Goal: Information Seeking & Learning: Learn about a topic

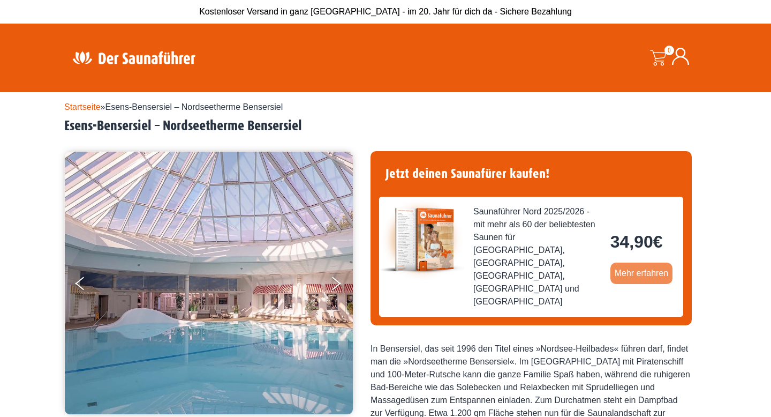
click at [641, 268] on link "Mehr erfahren" at bounding box center [642, 272] width 63 height 21
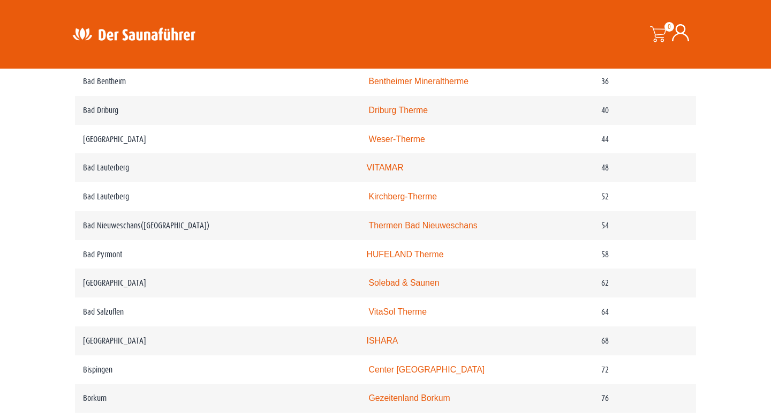
scroll to position [667, 0]
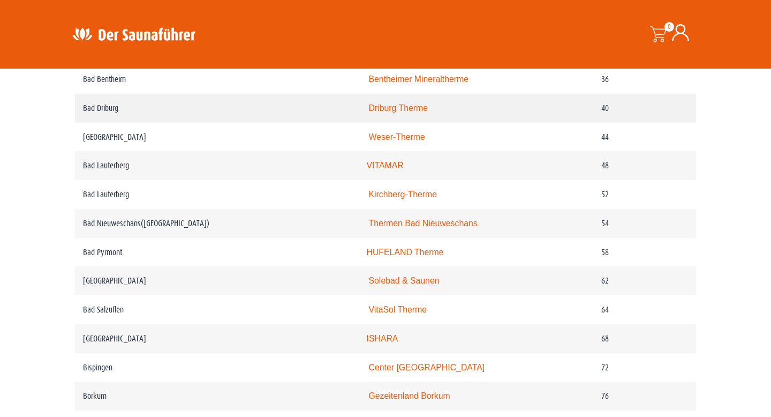
click at [386, 106] on link "Driburg Therme" at bounding box center [398, 107] width 59 height 9
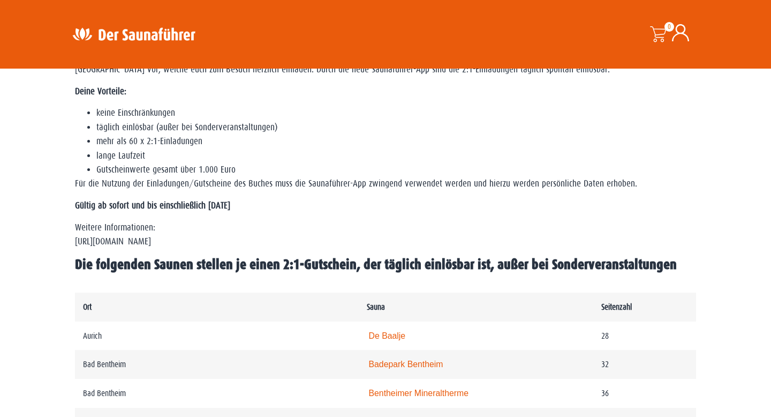
scroll to position [338, 0]
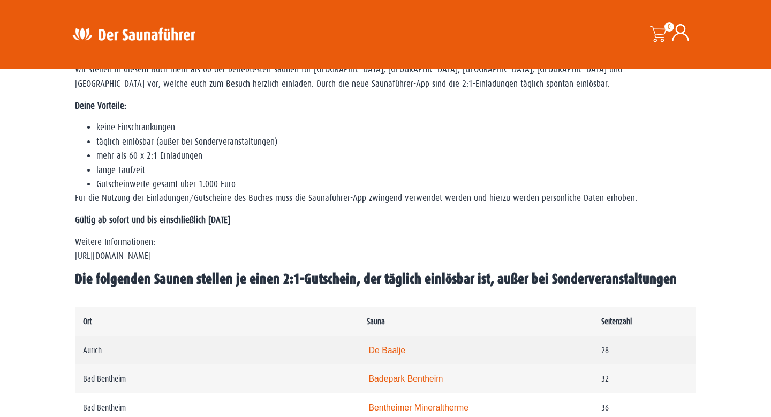
click at [395, 352] on link "De Baalje" at bounding box center [387, 349] width 37 height 9
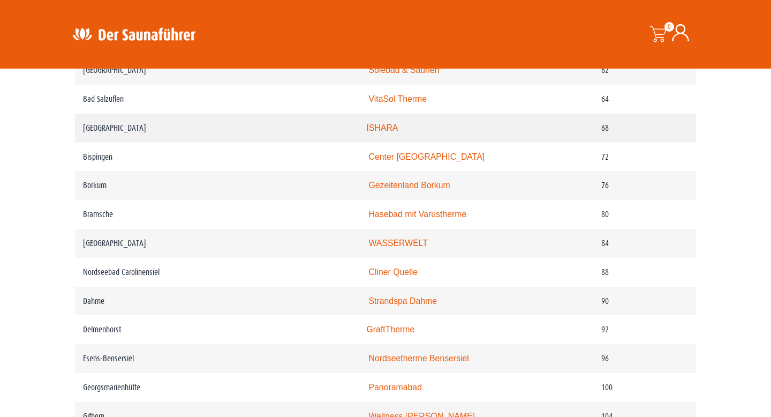
scroll to position [884, 0]
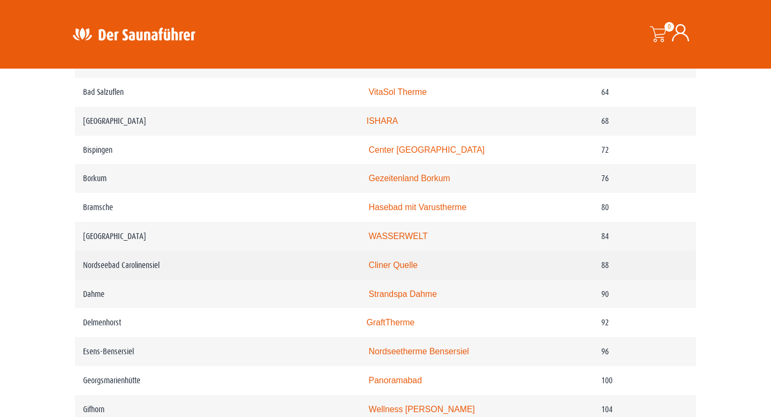
click at [398, 264] on link "Cliner Quelle" at bounding box center [393, 264] width 49 height 9
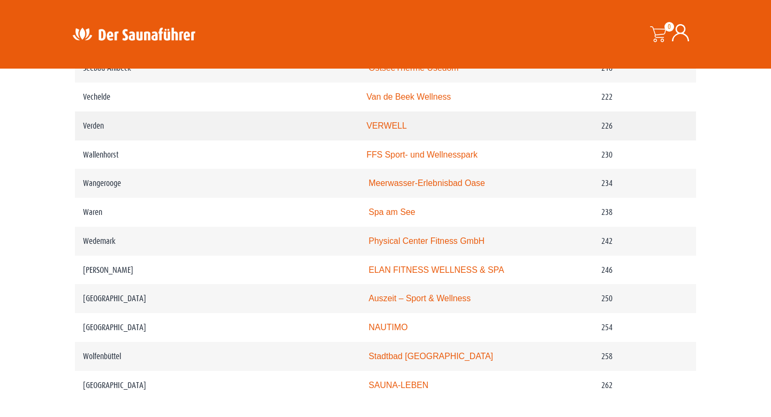
scroll to position [2103, 0]
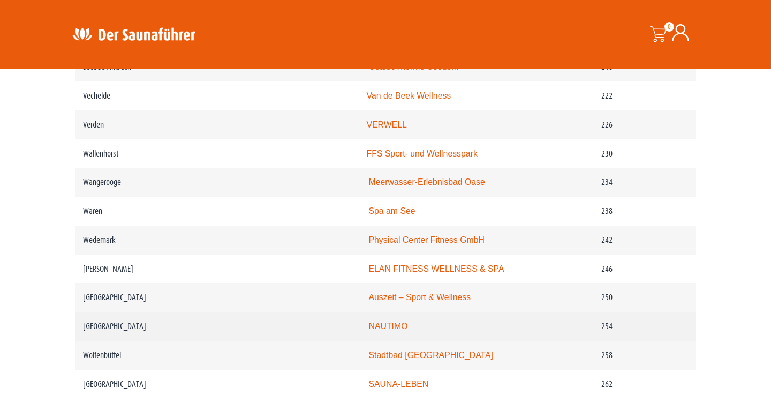
click at [388, 321] on link "NAUTIMO" at bounding box center [388, 325] width 39 height 9
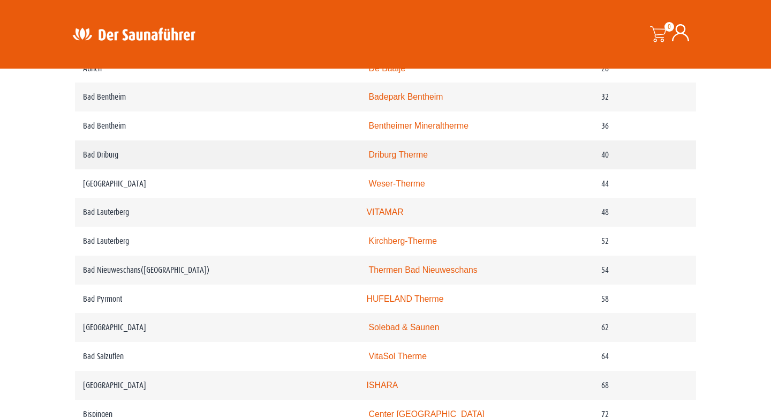
scroll to position [619, 0]
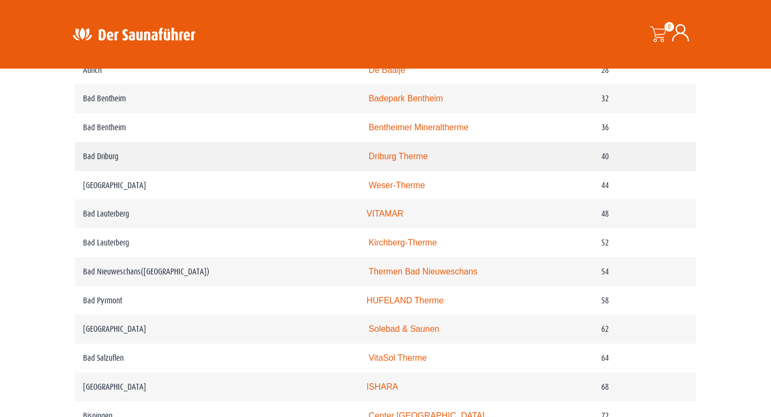
click at [417, 157] on link "Driburg Therme" at bounding box center [398, 156] width 59 height 9
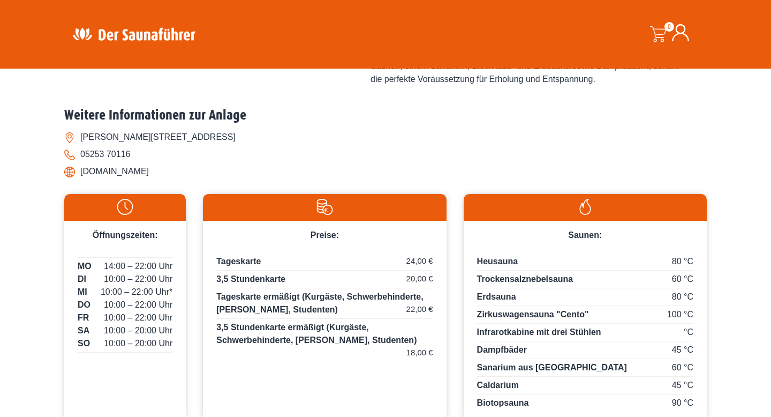
scroll to position [445, 0]
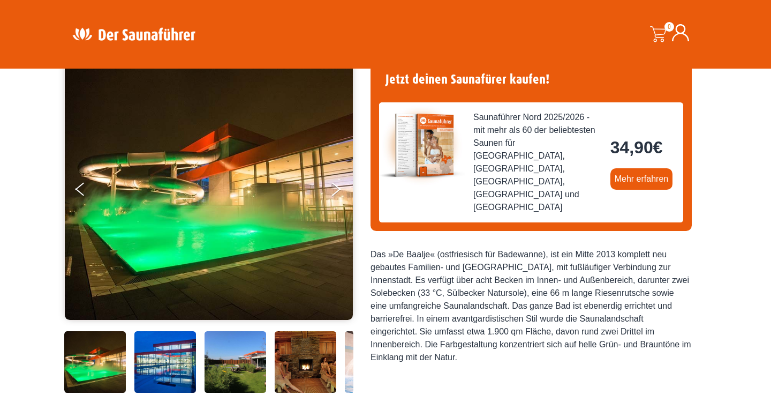
scroll to position [89, 0]
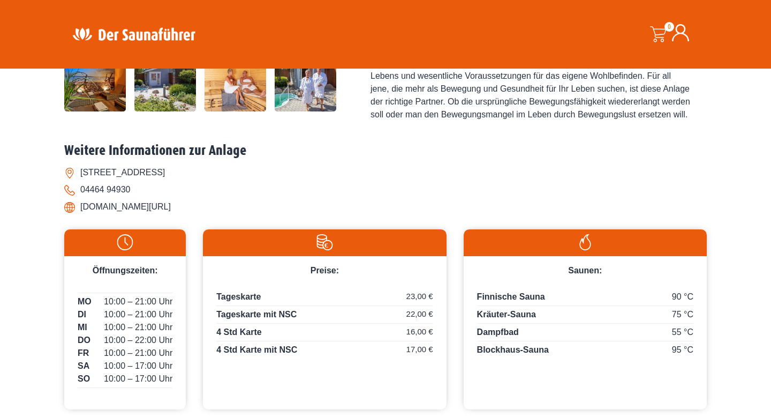
scroll to position [382, 0]
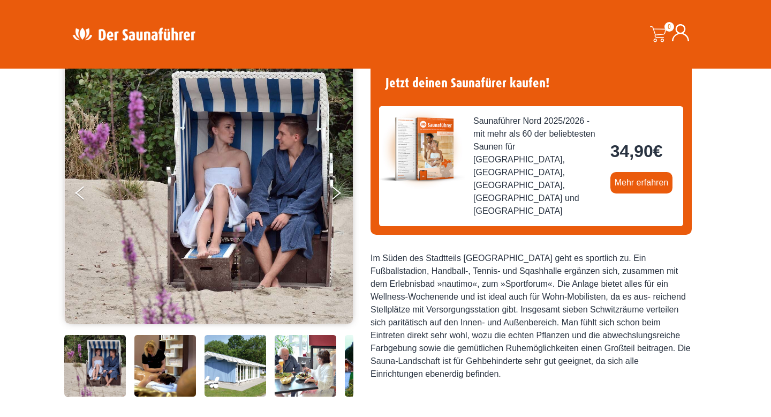
scroll to position [41, 0]
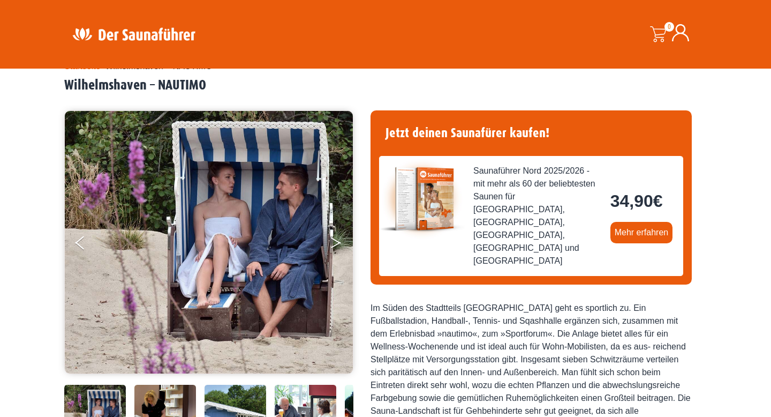
click at [336, 243] on icon "Next" at bounding box center [336, 245] width 10 height 6
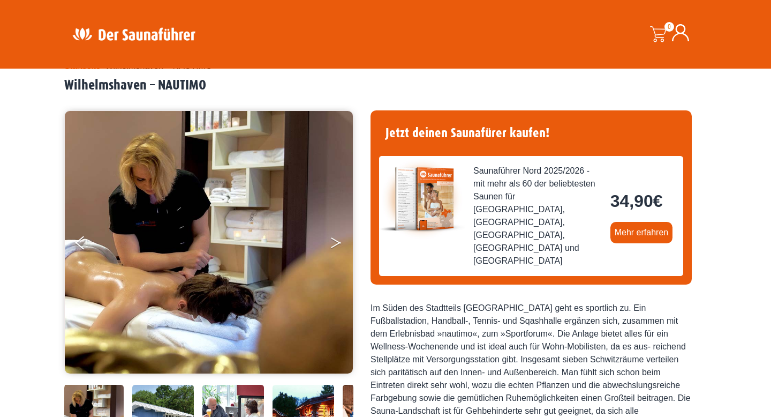
click at [336, 243] on icon "Next" at bounding box center [336, 245] width 10 height 6
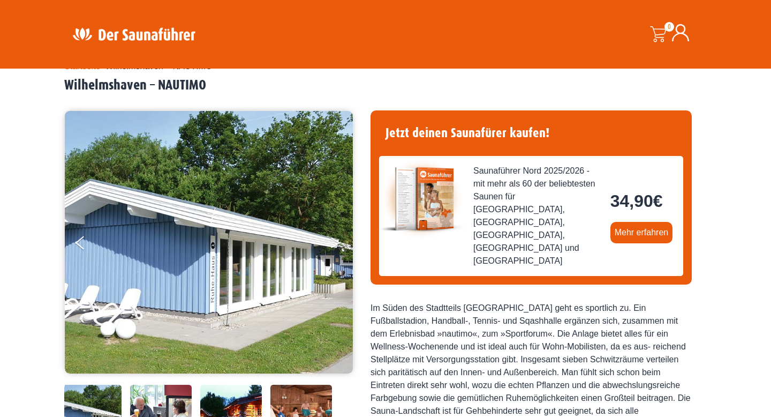
click at [336, 243] on icon "Next" at bounding box center [336, 245] width 10 height 6
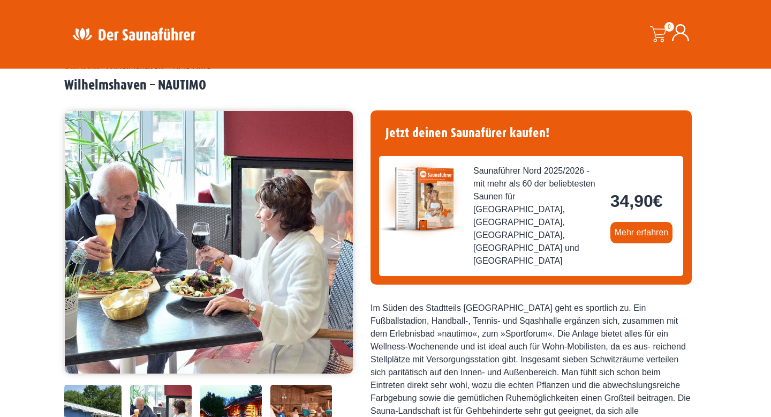
click at [336, 243] on icon "Next" at bounding box center [336, 245] width 10 height 6
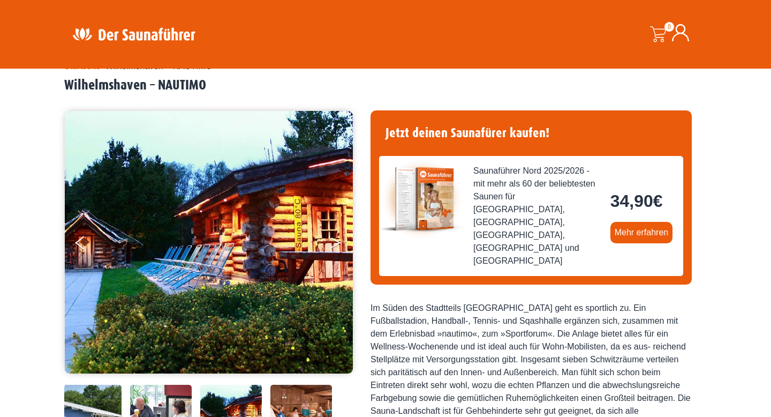
click at [336, 243] on icon "Next" at bounding box center [336, 245] width 10 height 6
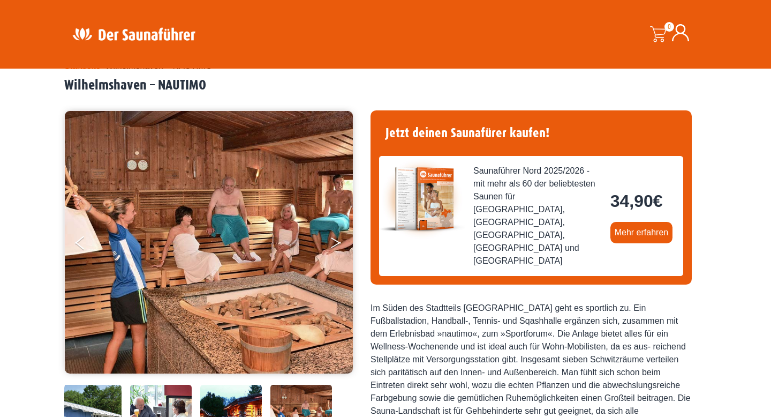
click at [336, 243] on icon "Next" at bounding box center [336, 245] width 10 height 6
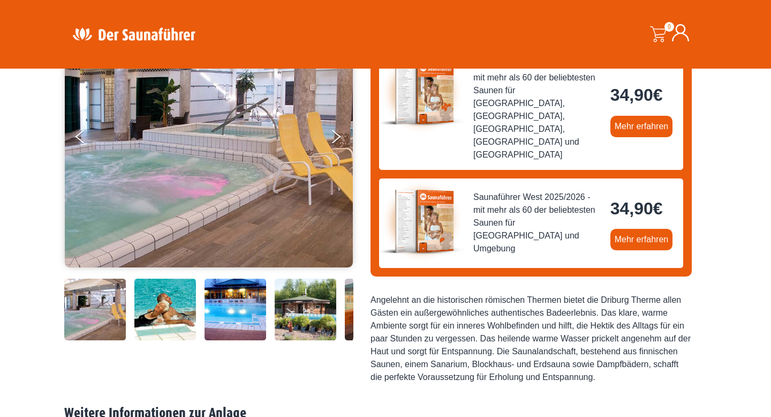
click at [179, 314] on img at bounding box center [165, 310] width 62 height 62
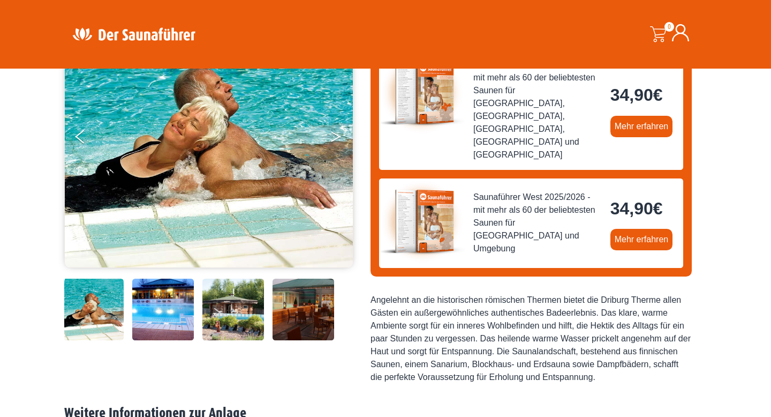
click at [335, 137] on button "Next" at bounding box center [343, 138] width 27 height 27
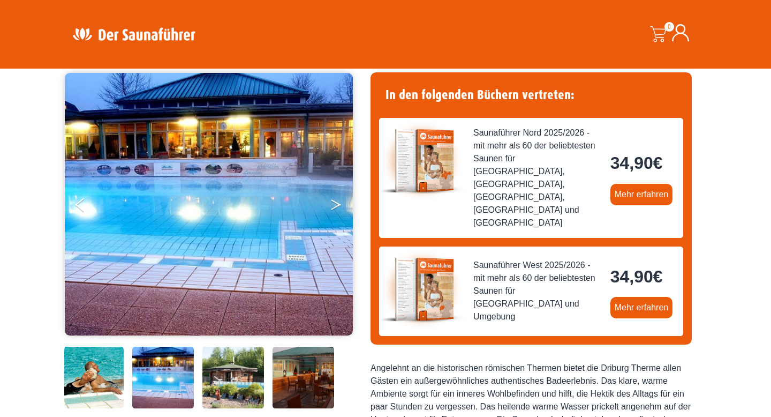
scroll to position [78, 0]
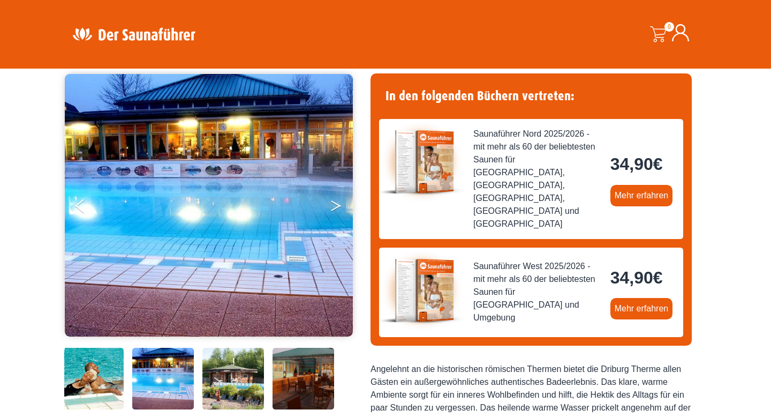
click at [339, 212] on button "Next" at bounding box center [343, 207] width 27 height 27
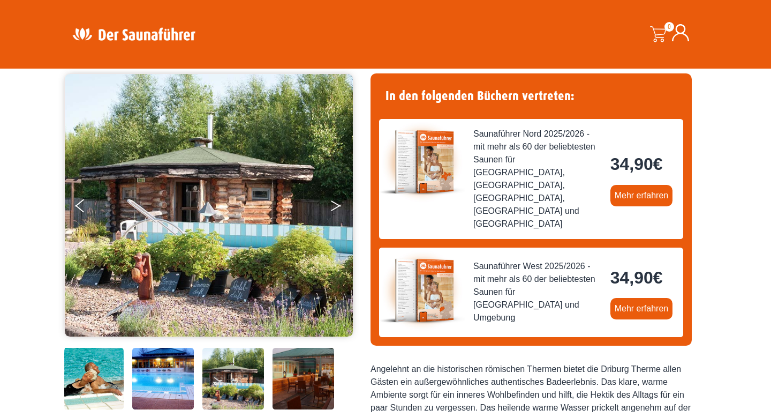
click at [339, 212] on button "Next" at bounding box center [343, 207] width 27 height 27
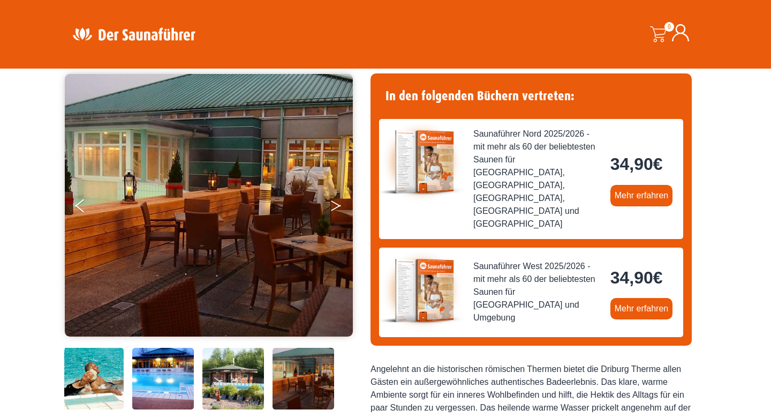
click at [339, 212] on button "Next" at bounding box center [343, 207] width 27 height 27
click at [331, 204] on button "Next" at bounding box center [343, 207] width 27 height 27
click at [327, 197] on img at bounding box center [209, 205] width 288 height 262
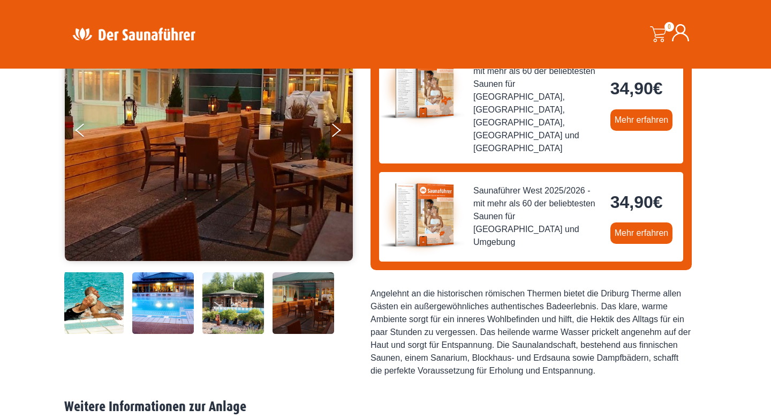
scroll to position [136, 0]
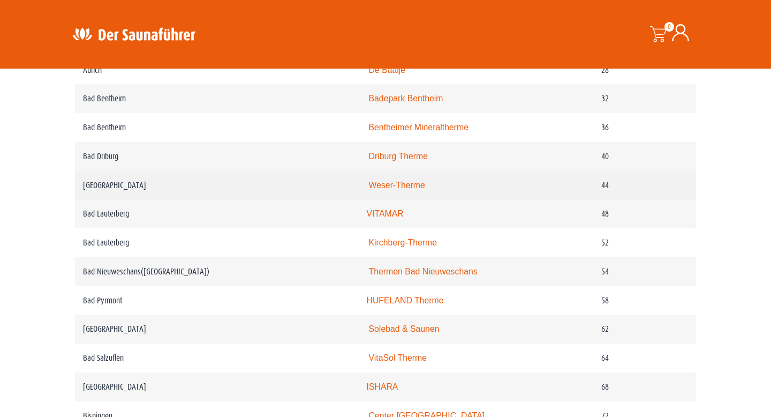
click at [386, 187] on link "Weser-Therme" at bounding box center [397, 184] width 56 height 9
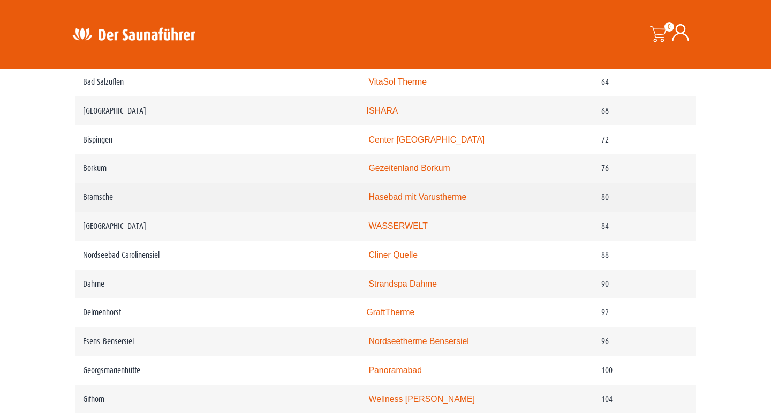
scroll to position [895, 0]
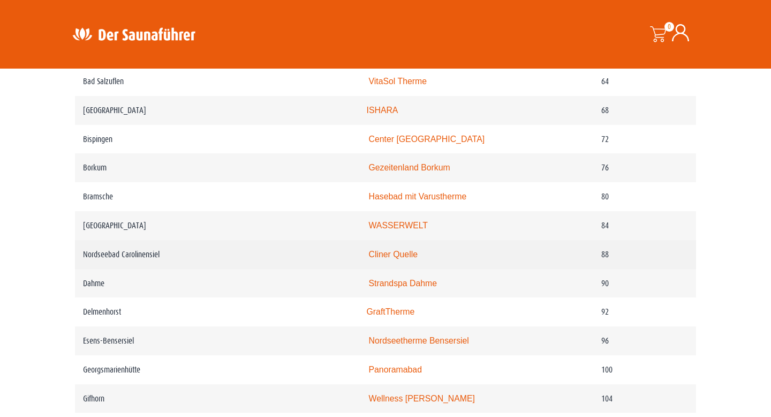
click at [395, 254] on link "Cliner Quelle" at bounding box center [393, 254] width 49 height 9
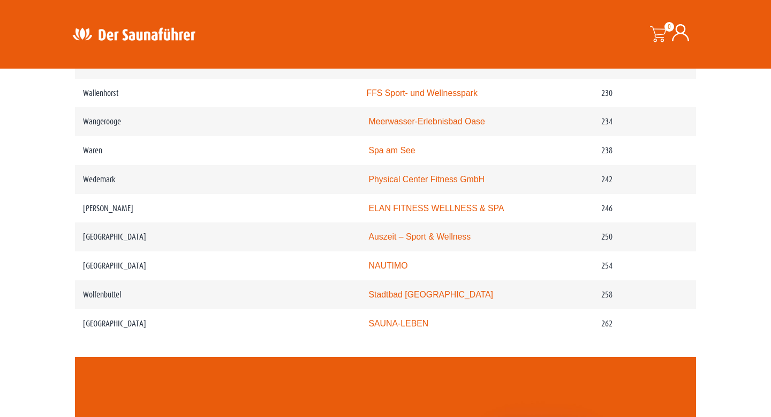
scroll to position [2166, 0]
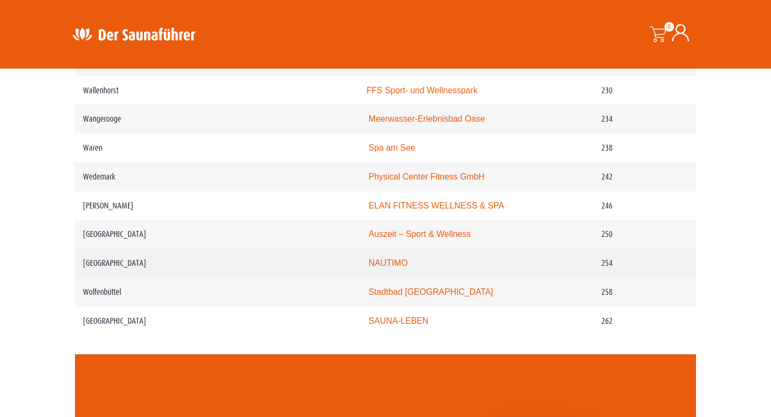
click at [388, 256] on td "NAUTIMO" at bounding box center [476, 263] width 235 height 29
click at [388, 258] on link "NAUTIMO" at bounding box center [388, 262] width 39 height 9
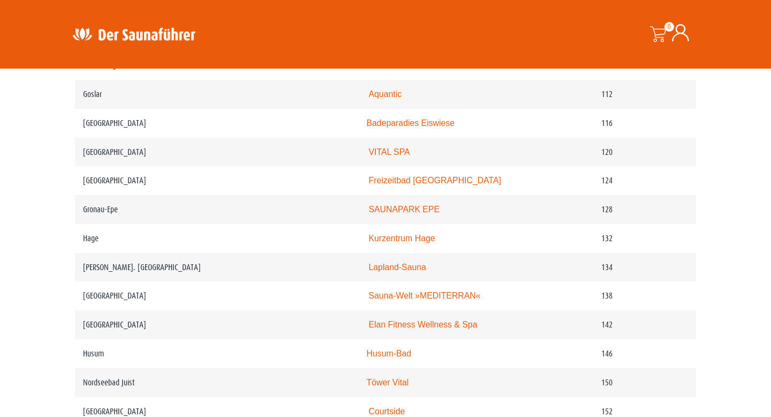
scroll to position [1255, 0]
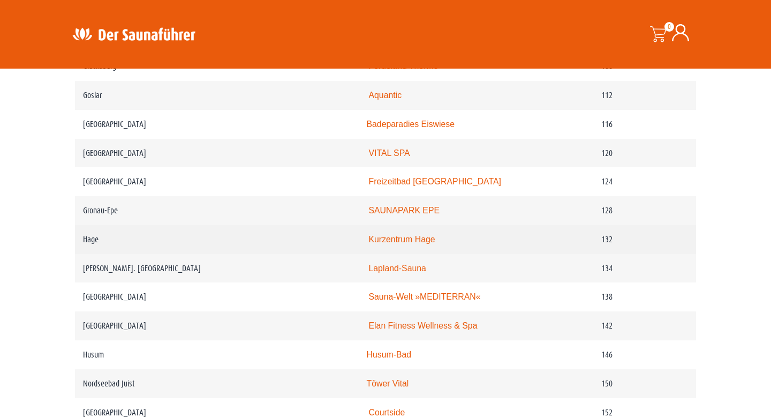
click at [401, 237] on link "Kurzentrum Hage" at bounding box center [402, 239] width 66 height 9
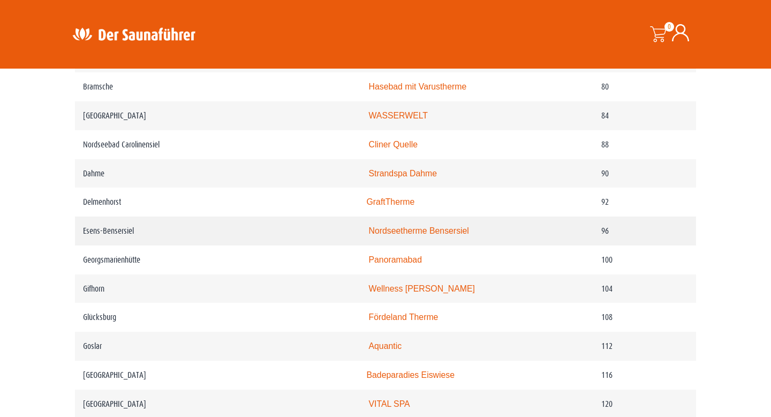
scroll to position [1002, 0]
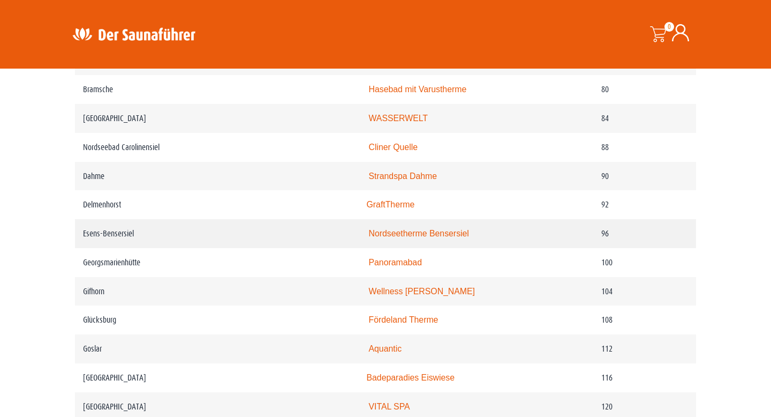
click at [405, 231] on link "Nordseetherme Bensersiel" at bounding box center [419, 233] width 100 height 9
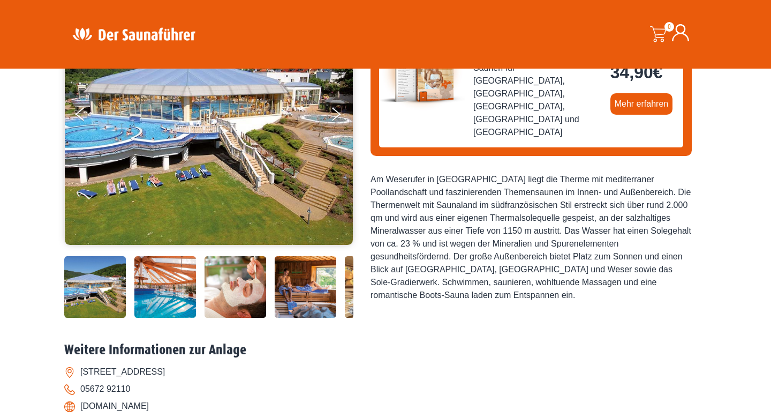
scroll to position [191, 0]
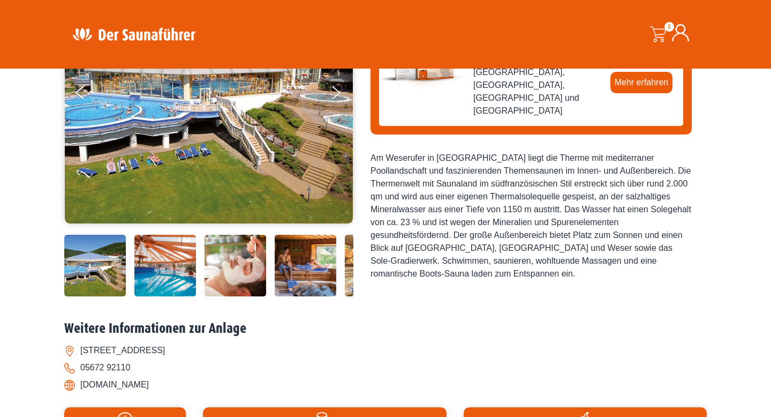
click at [308, 267] on img at bounding box center [306, 266] width 62 height 62
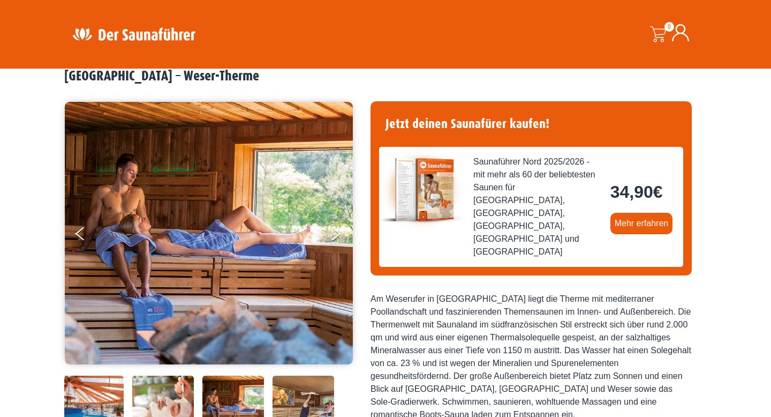
scroll to position [58, 0]
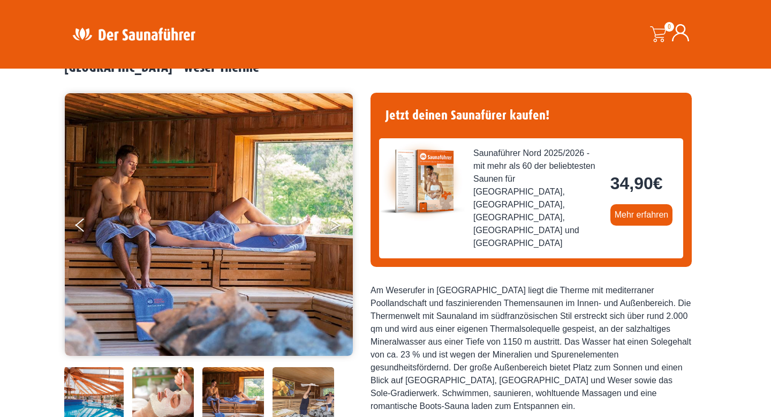
click at [335, 228] on button "Next" at bounding box center [343, 227] width 27 height 27
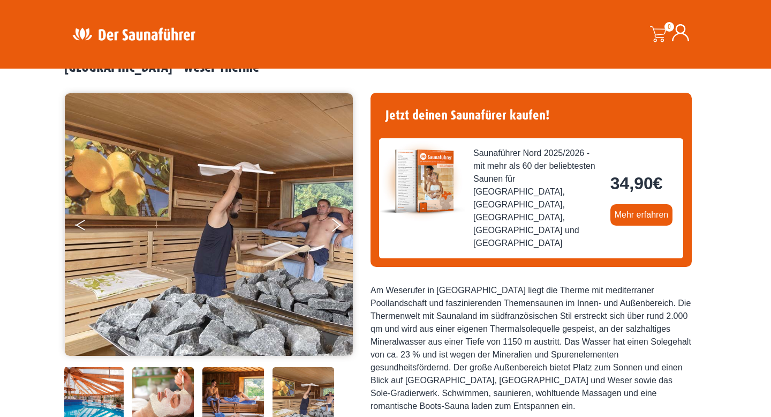
click at [79, 220] on button "Previous" at bounding box center [89, 227] width 27 height 27
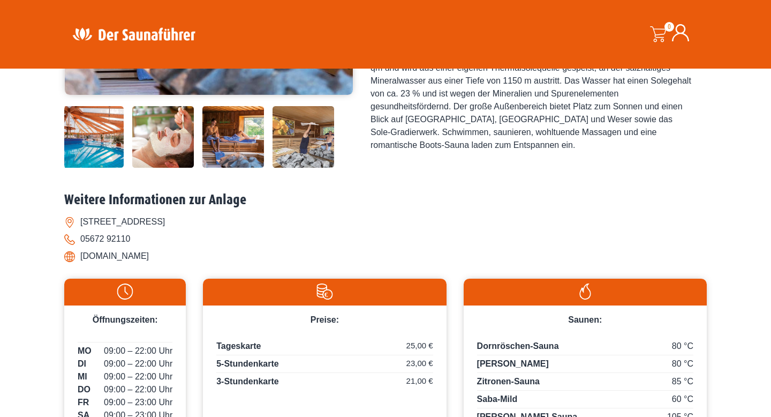
scroll to position [322, 0]
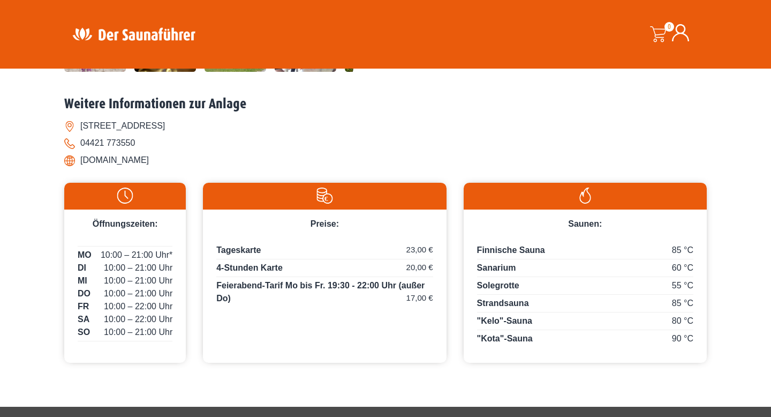
scroll to position [416, 0]
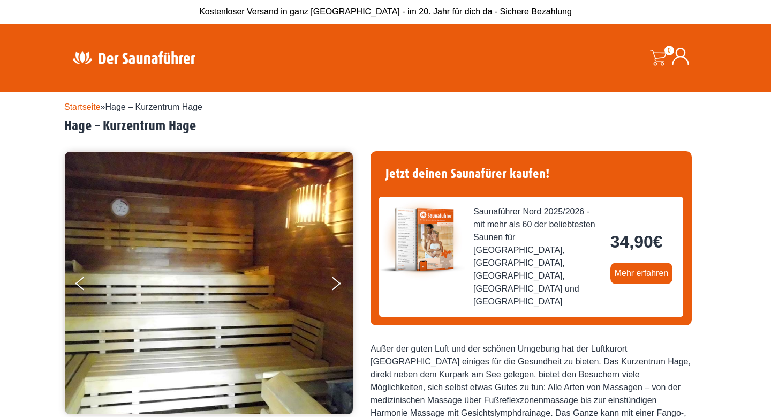
scroll to position [1, 0]
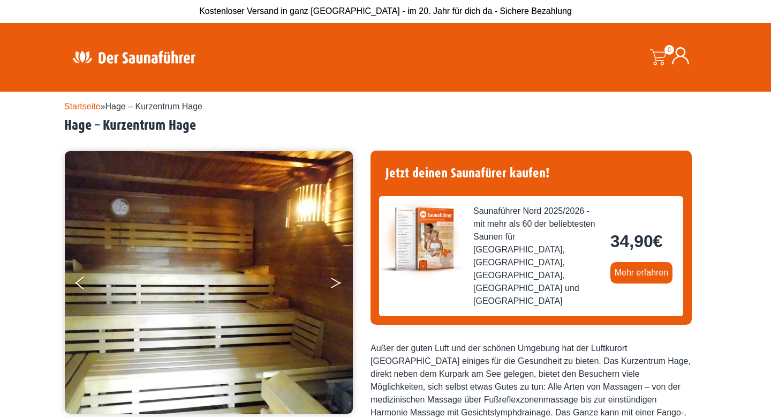
click at [340, 280] on button "Next" at bounding box center [343, 285] width 27 height 27
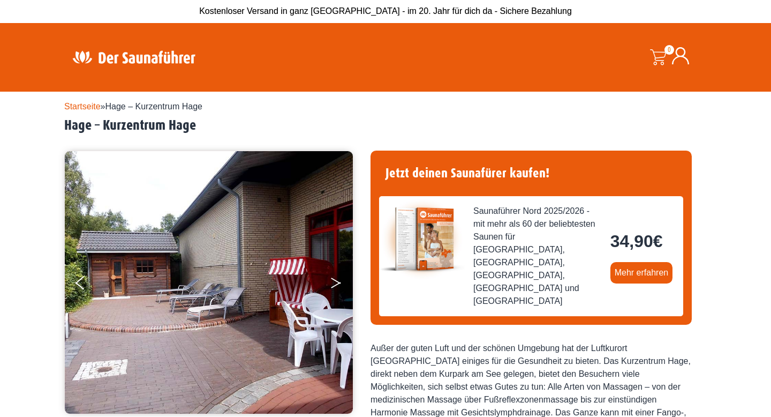
click at [340, 280] on button "Next" at bounding box center [343, 285] width 27 height 27
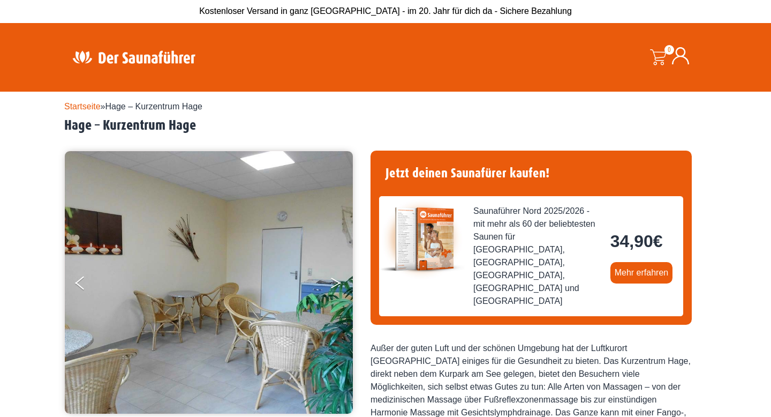
click at [340, 280] on button "Next" at bounding box center [343, 285] width 27 height 27
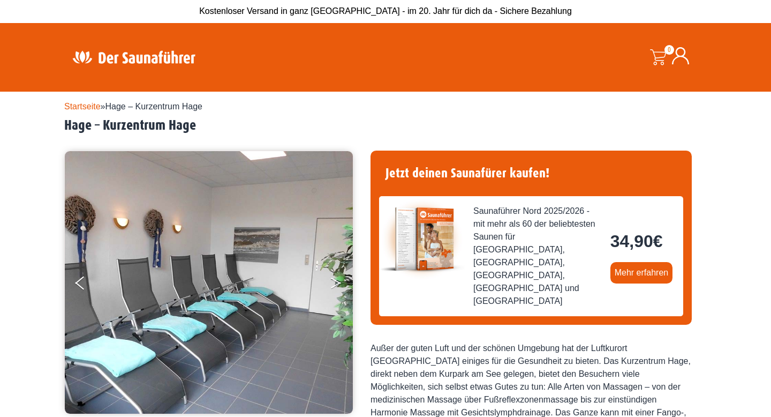
click at [340, 280] on button "Next" at bounding box center [343, 285] width 27 height 27
click at [337, 283] on icon "Next" at bounding box center [336, 285] width 10 height 6
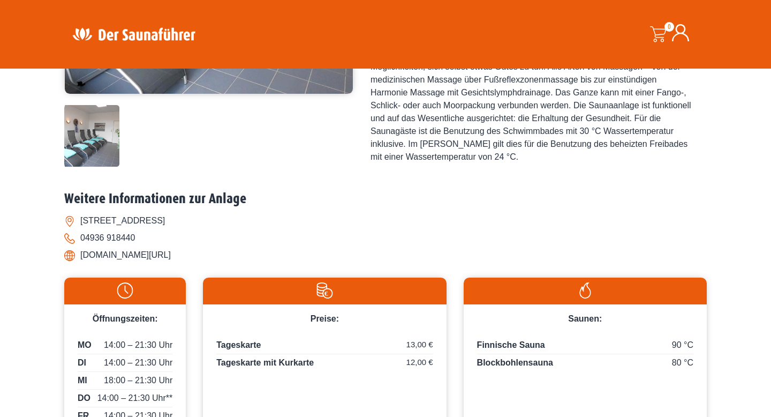
scroll to position [335, 0]
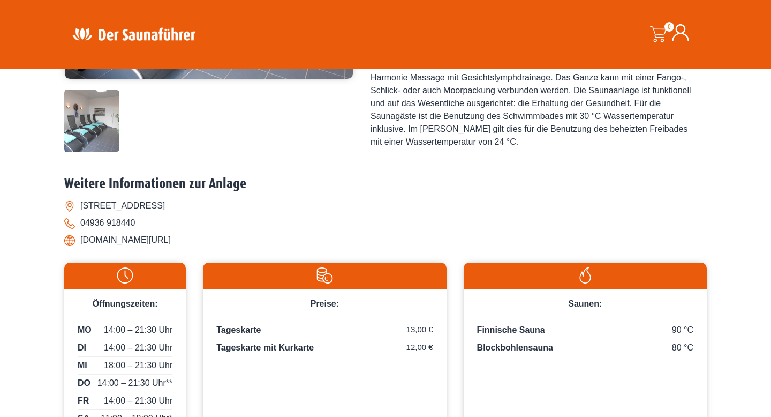
click at [107, 240] on li "www.hage-nordsee.de/" at bounding box center [385, 239] width 643 height 17
click at [72, 239] on li "www.hage-nordsee.de/" at bounding box center [385, 239] width 643 height 17
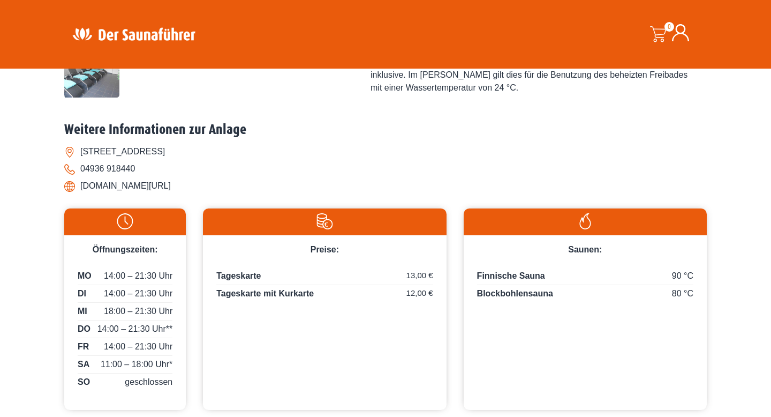
scroll to position [390, 0]
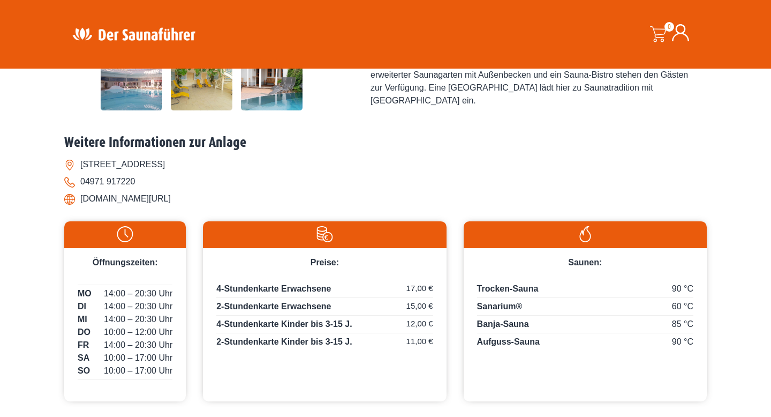
scroll to position [397, 0]
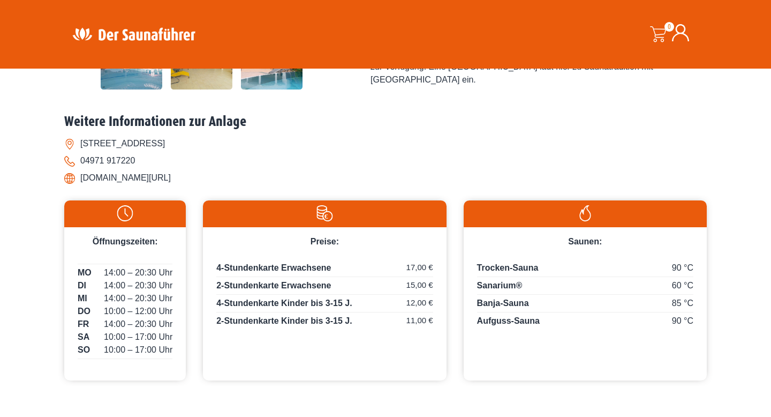
click at [405, 231] on div "Preise:" at bounding box center [324, 237] width 243 height 21
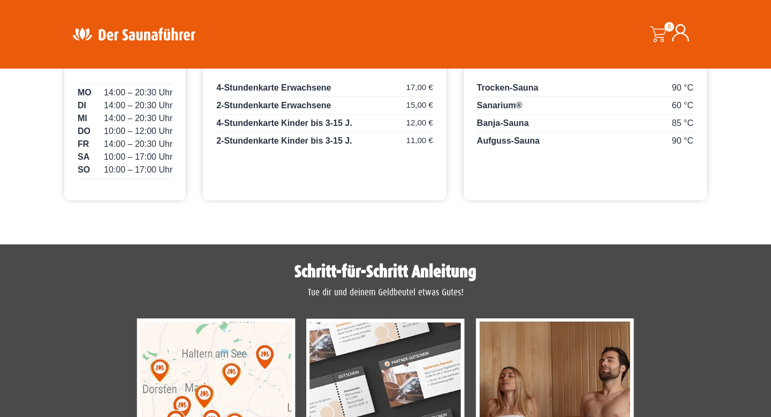
scroll to position [512, 0]
